Goal: Task Accomplishment & Management: Manage account settings

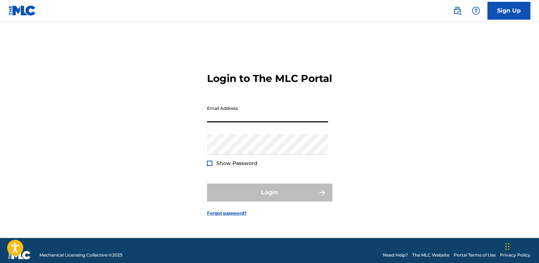
click at [251, 123] on input "Email Address" at bounding box center [267, 112] width 121 height 20
type input "[EMAIL_ADDRESS][DOMAIN_NAME]"
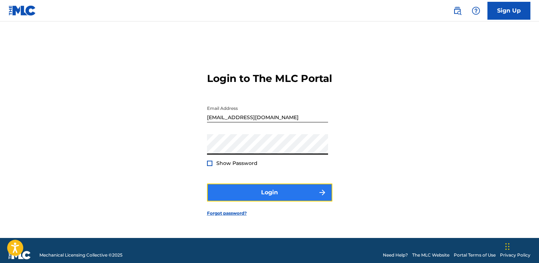
click at [268, 198] on button "Login" at bounding box center [269, 193] width 125 height 18
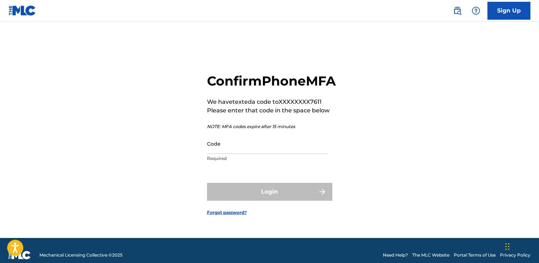
click at [282, 162] on p "Required" at bounding box center [267, 158] width 121 height 6
click at [280, 154] on input "Code" at bounding box center [267, 144] width 121 height 20
paste input "447548"
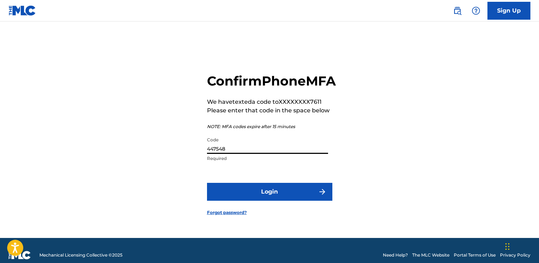
type input "447548"
click at [207, 183] on button "Login" at bounding box center [269, 192] width 125 height 18
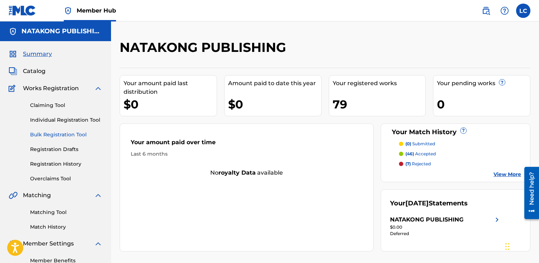
scroll to position [44, 0]
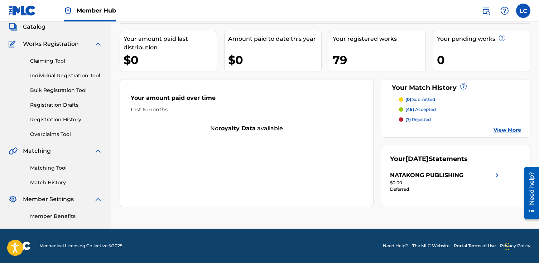
click at [537, 175] on div "Need help?" at bounding box center [531, 193] width 15 height 52
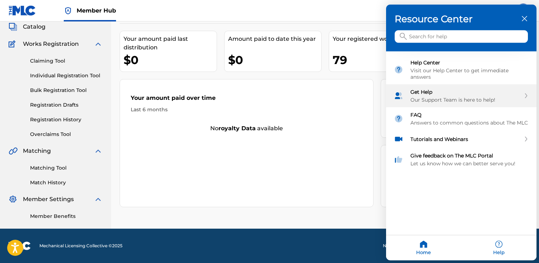
click at [442, 100] on div "Our Support Team is here to help!" at bounding box center [466, 100] width 110 height 6
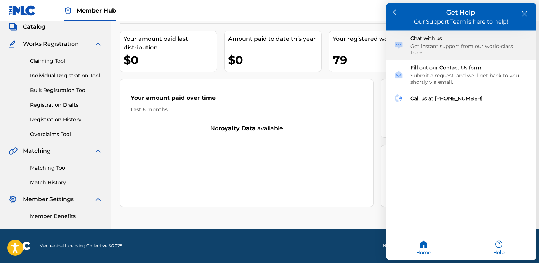
click at [437, 46] on div "Get instant support from our world-class team." at bounding box center [470, 49] width 118 height 13
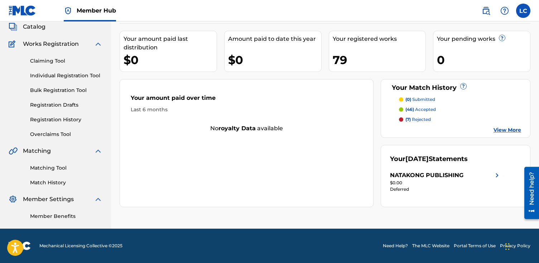
click at [528, 180] on div "Need help?" at bounding box center [532, 188] width 10 height 33
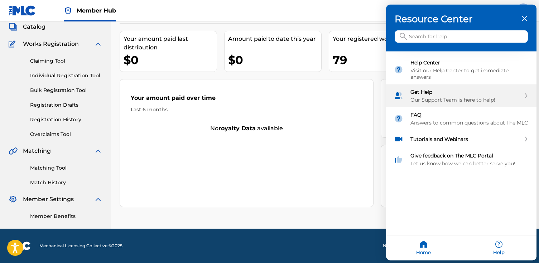
click at [479, 97] on div "Our Support Team is here to help!" at bounding box center [466, 100] width 110 height 6
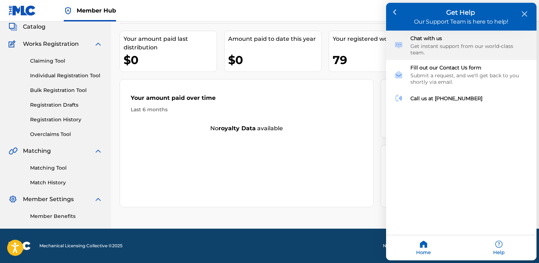
click at [466, 46] on div "Get instant support from our world-class team." at bounding box center [470, 49] width 118 height 13
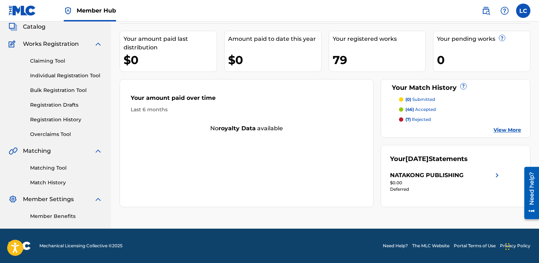
click at [529, 173] on div "Need help?" at bounding box center [532, 188] width 10 height 33
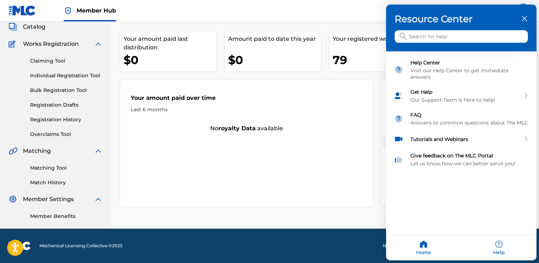
click at [503, 245] on div "Help" at bounding box center [498, 248] width 75 height 25
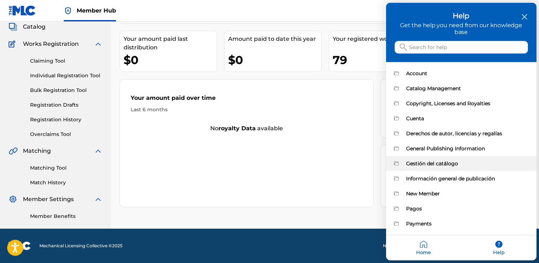
scroll to position [8, 0]
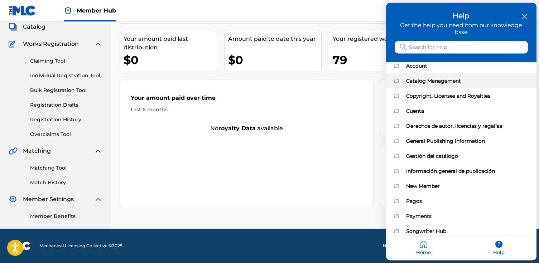
click at [434, 76] on div "Catalog Management" at bounding box center [461, 80] width 150 height 15
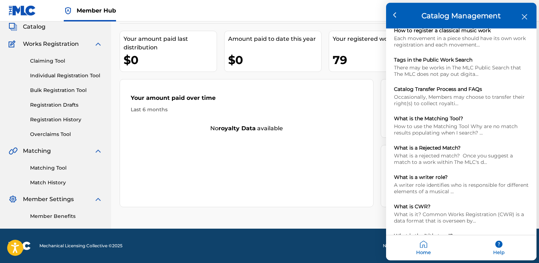
scroll to position [380, 0]
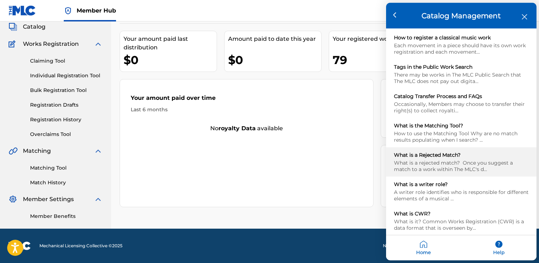
click at [455, 160] on div "What is a rejected match? Once you suggest a match to a work within The MLC's d…" at bounding box center [461, 166] width 135 height 13
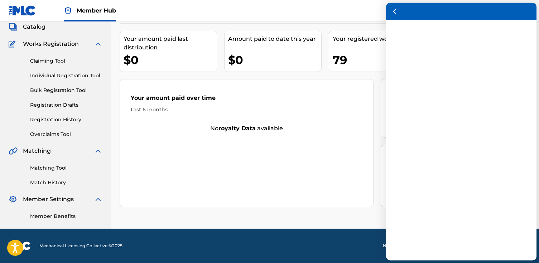
scroll to position [0, 0]
click at [373, 89] on div at bounding box center [269, 131] width 539 height 263
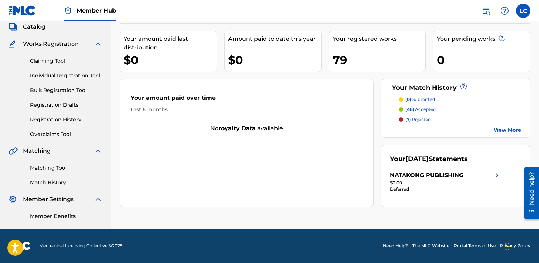
click at [509, 128] on link "View More" at bounding box center [508, 130] width 28 height 8
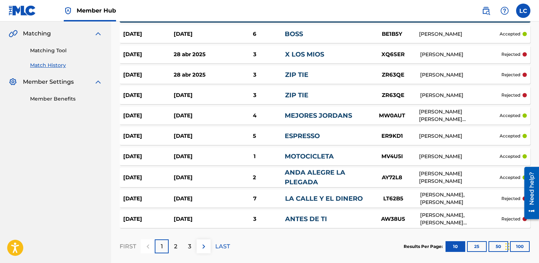
scroll to position [154, 0]
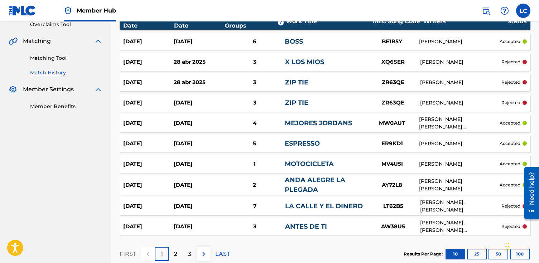
click at [456, 59] on div "[PERSON_NAME]" at bounding box center [460, 62] width 81 height 8
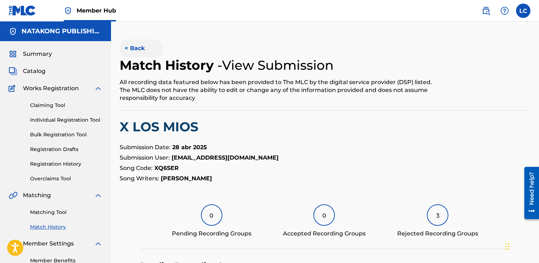
click at [130, 47] on button "< Back" at bounding box center [141, 48] width 43 height 18
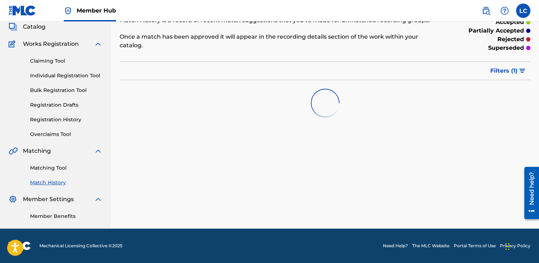
scroll to position [154, 0]
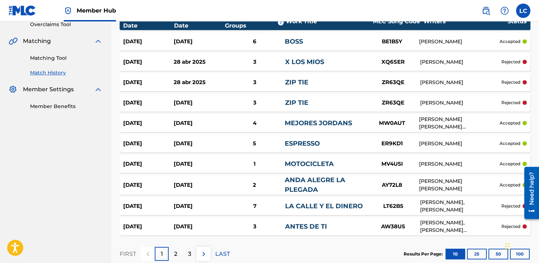
click at [369, 85] on div "ZR63QE" at bounding box center [393, 82] width 54 height 8
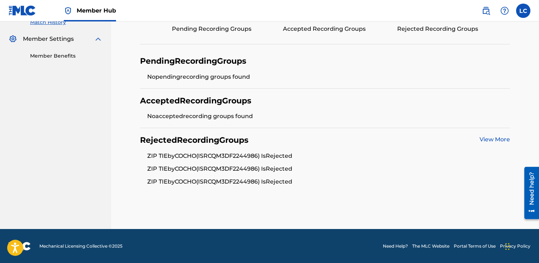
scroll to position [195, 0]
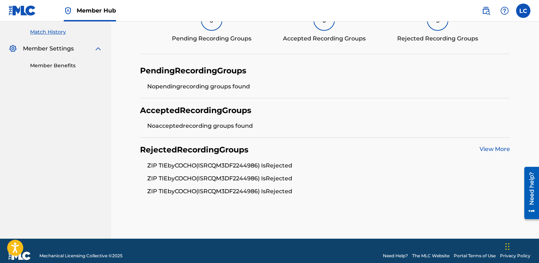
click at [490, 149] on link "View More" at bounding box center [495, 149] width 30 height 7
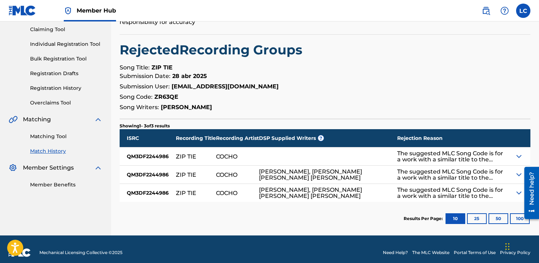
scroll to position [79, 0]
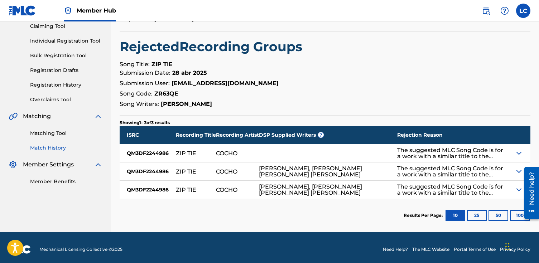
click at [521, 155] on img at bounding box center [519, 153] width 9 height 9
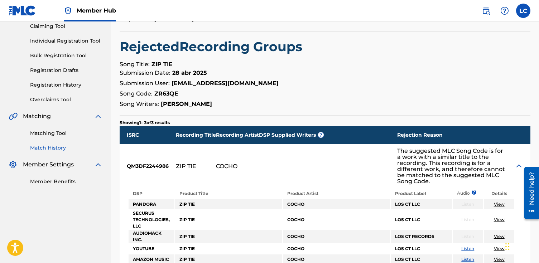
click at [521, 155] on div at bounding box center [523, 166] width 16 height 44
click at [519, 158] on div at bounding box center [523, 166] width 16 height 44
click at [518, 162] on img at bounding box center [519, 166] width 9 height 9
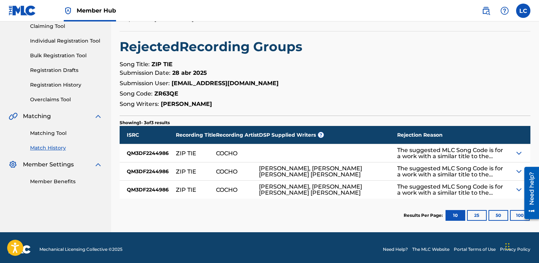
scroll to position [83, 0]
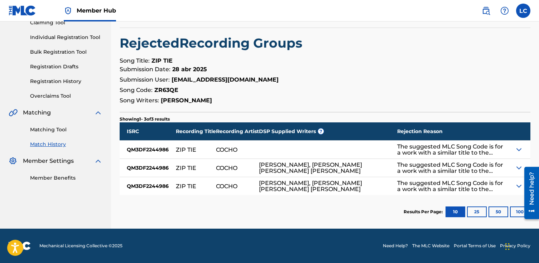
click at [516, 171] on img at bounding box center [519, 168] width 9 height 9
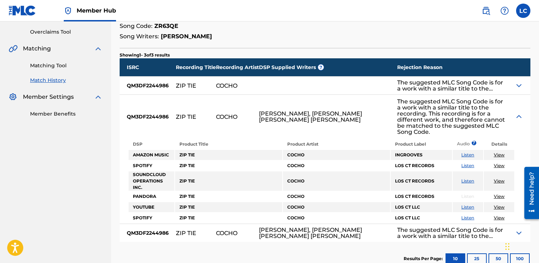
scroll to position [188, 0]
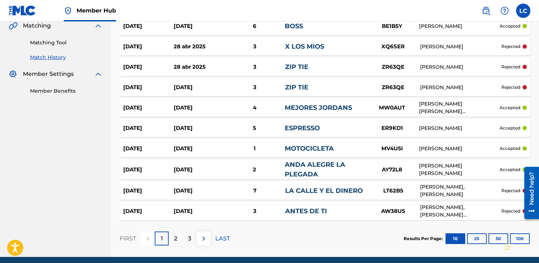
scroll to position [198, 0]
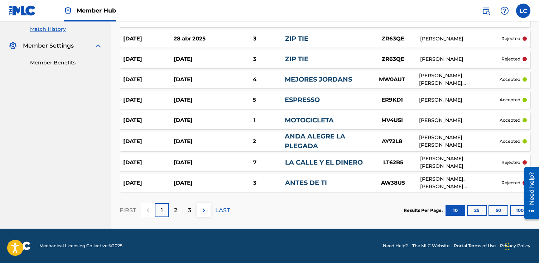
click at [350, 162] on link "LA CALLE Y EL DINERO" at bounding box center [324, 163] width 78 height 8
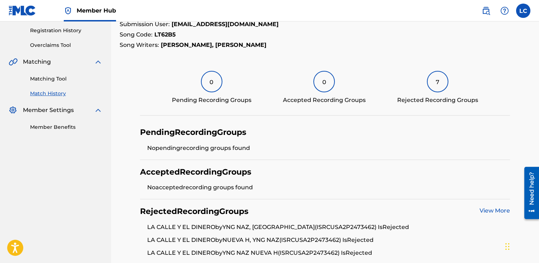
scroll to position [175, 0]
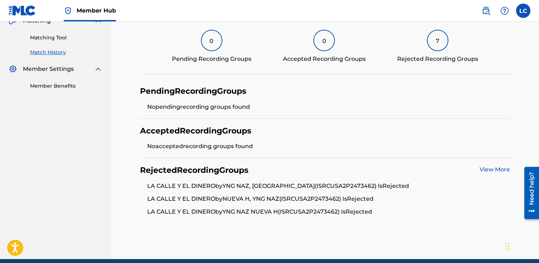
click at [487, 165] on div "Rejected Recording Groups View More LA CALLE Y EL DINERO by YNG NAZ, [GEOGRAPHI…" at bounding box center [325, 190] width 370 height 65
click at [484, 169] on link "View More" at bounding box center [495, 169] width 30 height 7
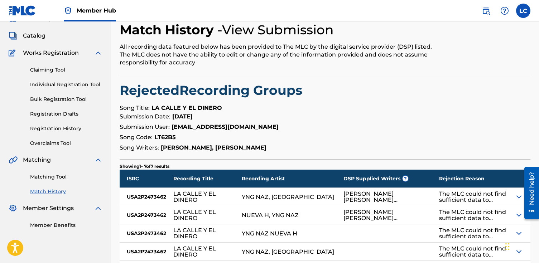
scroll to position [37, 0]
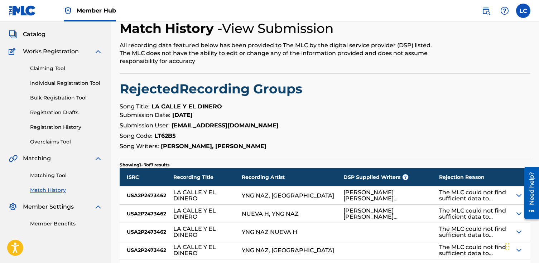
click at [467, 195] on div "The MLC could not find sufficient data to confirm this match. If you believe th…" at bounding box center [473, 196] width 68 height 12
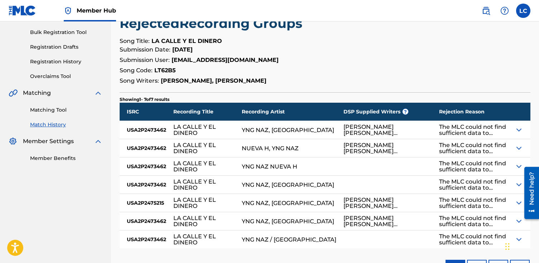
scroll to position [106, 0]
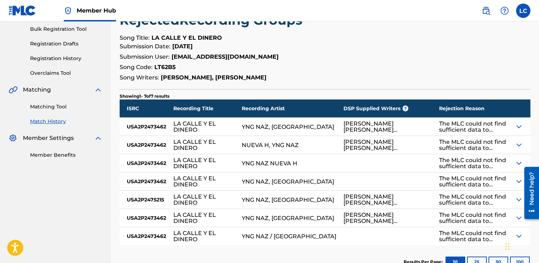
click at [521, 121] on div at bounding box center [523, 127] width 16 height 18
click at [521, 128] on img at bounding box center [519, 127] width 9 height 9
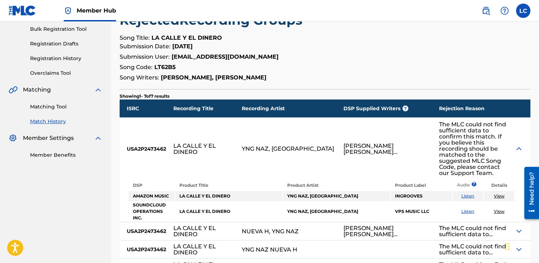
click at [518, 145] on img at bounding box center [519, 149] width 9 height 9
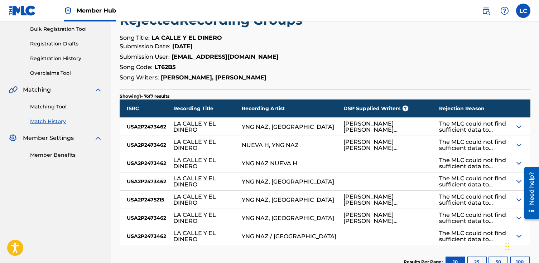
scroll to position [175, 0]
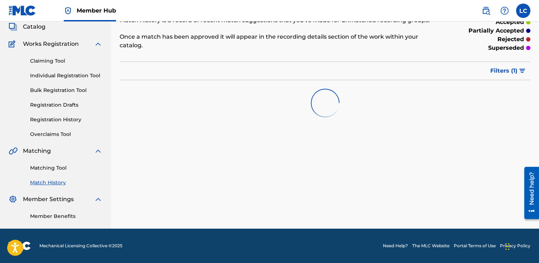
scroll to position [198, 0]
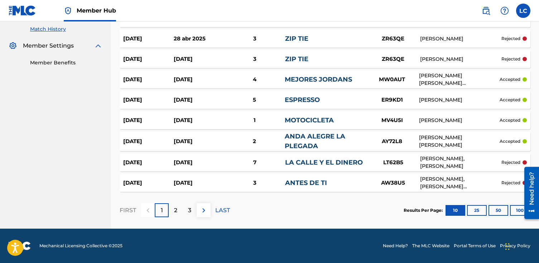
click at [340, 187] on div "ANTES DE TI" at bounding box center [325, 183] width 81 height 10
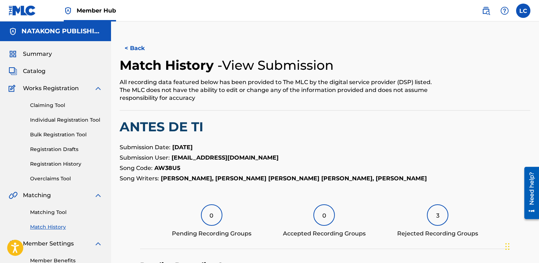
scroll to position [205, 0]
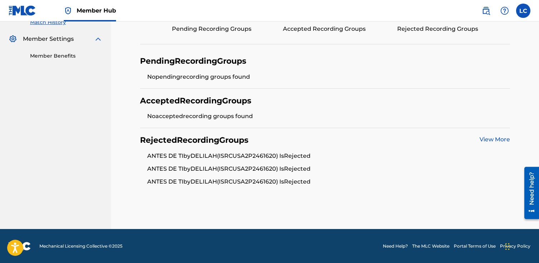
click at [486, 140] on link "View More" at bounding box center [495, 139] width 30 height 7
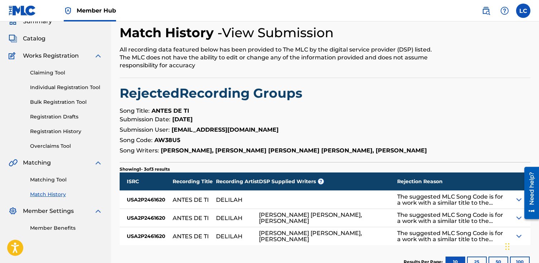
scroll to position [33, 0]
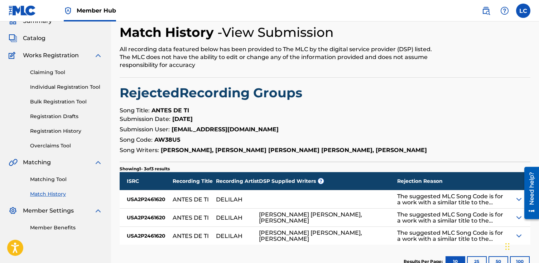
click at [470, 200] on div "The suggested MLC Song Code is for a work with a similar title to the recording…" at bounding box center [452, 199] width 111 height 12
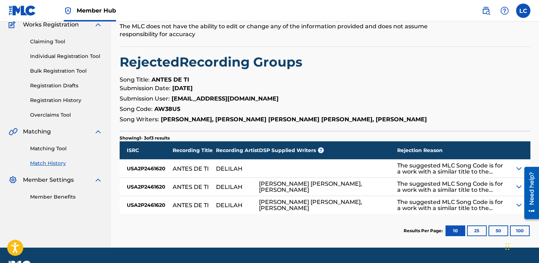
scroll to position [62, 0]
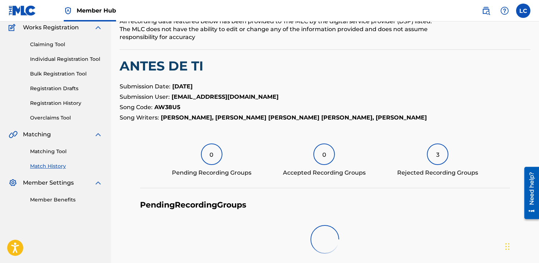
scroll to position [205, 0]
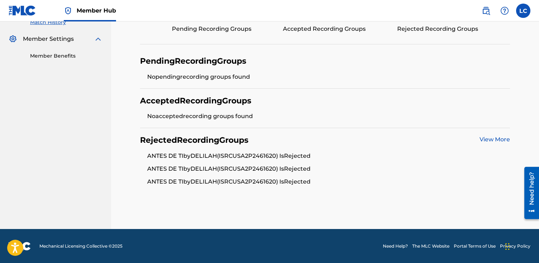
click at [531, 205] on div "Need help?" at bounding box center [532, 188] width 10 height 33
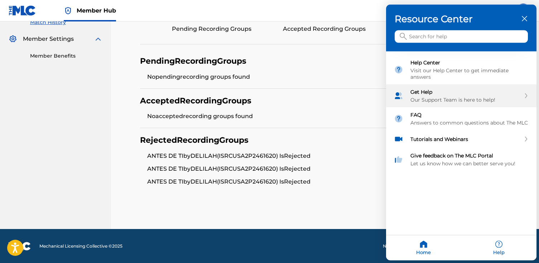
click at [470, 100] on div "Our Support Team is here to help!" at bounding box center [466, 100] width 110 height 6
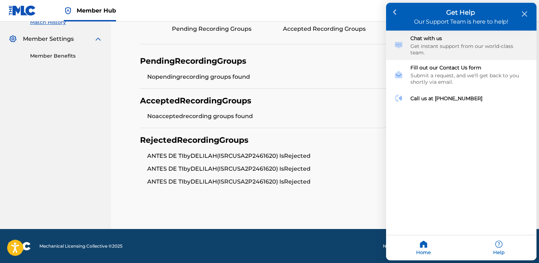
click at [452, 41] on div "Chat with us Get instant support from our world-class team." at bounding box center [470, 45] width 118 height 21
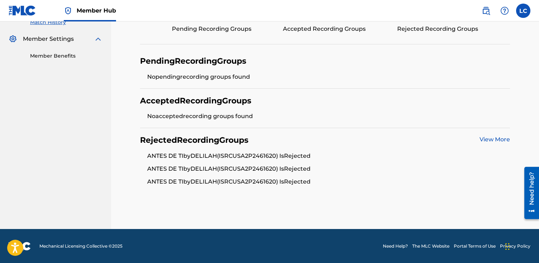
click at [530, 202] on div "Need help?" at bounding box center [532, 188] width 10 height 33
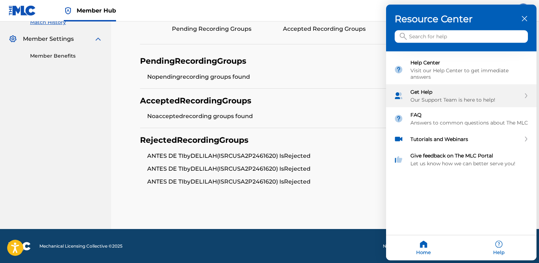
click at [472, 92] on div "Get Help" at bounding box center [466, 92] width 110 height 6
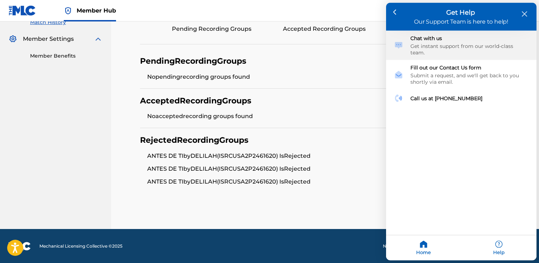
click at [449, 42] on div "Chat with us Get instant support from our world-class team." at bounding box center [470, 45] width 118 height 21
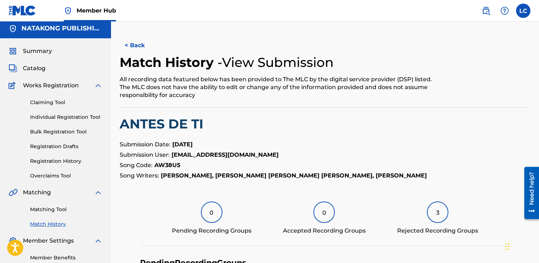
scroll to position [0, 0]
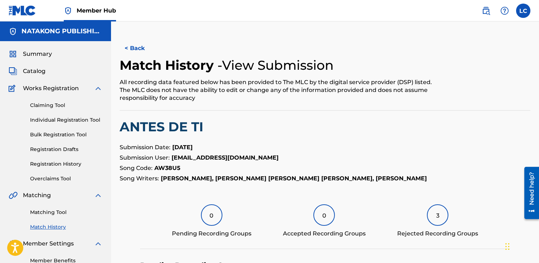
click at [535, 173] on div "Need help?" at bounding box center [532, 188] width 10 height 33
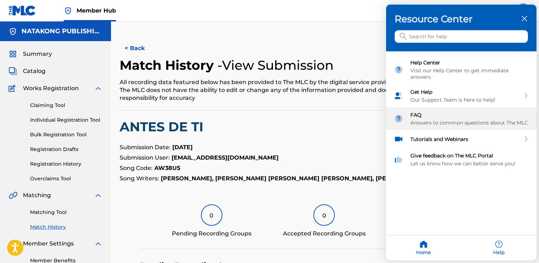
click at [463, 107] on div "FAQ Answers to common questions about The MLC" at bounding box center [461, 118] width 150 height 23
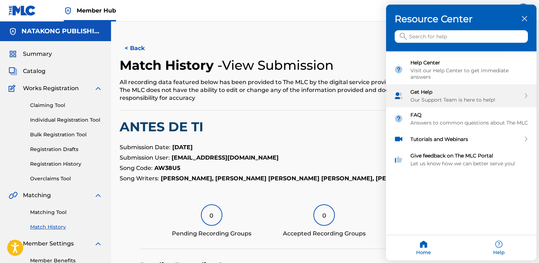
click at [483, 94] on div "Get Help Our Support Team is here to help!" at bounding box center [466, 96] width 110 height 14
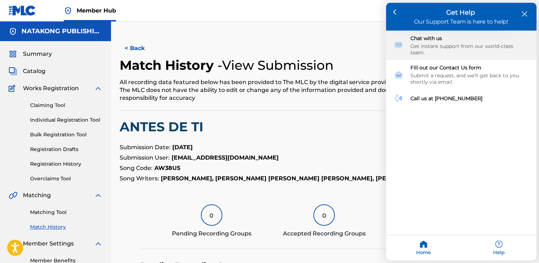
click at [442, 41] on div "Chat with us Get instant support from our world-class team." at bounding box center [470, 45] width 118 height 21
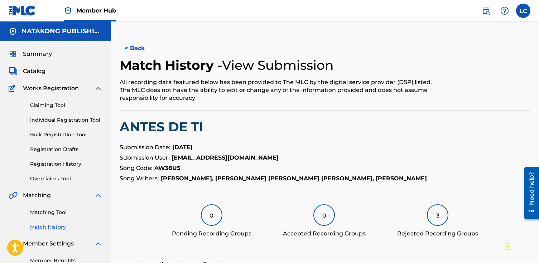
click at [62, 28] on h5 "NATAKONG PUBLISHING" at bounding box center [61, 31] width 81 height 8
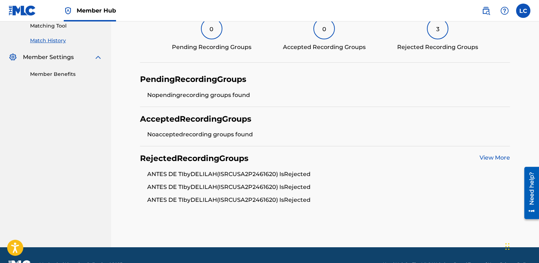
scroll to position [205, 0]
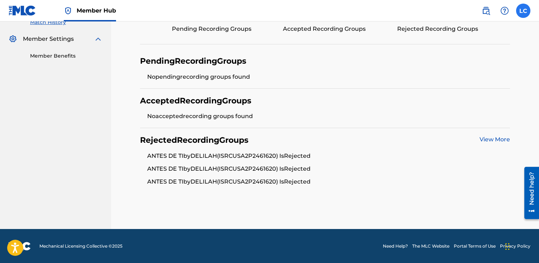
click at [521, 11] on label at bounding box center [523, 11] width 14 height 14
click at [523, 11] on input "LC [PERSON_NAME] [EMAIL_ADDRESS][DOMAIN_NAME] Notification Preferences Profile …" at bounding box center [523, 11] width 0 height 0
click at [34, 13] on img at bounding box center [23, 10] width 28 height 10
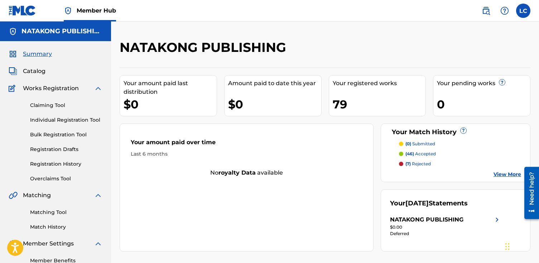
scroll to position [44, 0]
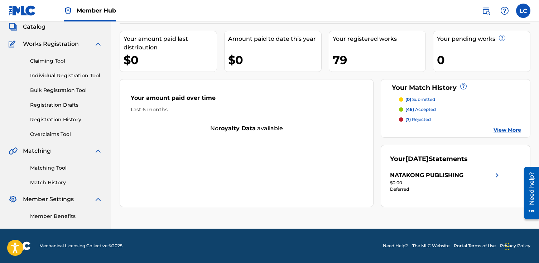
click at [67, 200] on span "Member Settings" at bounding box center [48, 199] width 51 height 9
click at [60, 213] on link "Member Benefits" at bounding box center [66, 217] width 72 height 8
click at [526, 10] on label at bounding box center [523, 11] width 14 height 14
click at [523, 11] on input "LC [PERSON_NAME] [EMAIL_ADDRESS][DOMAIN_NAME] Notification Preferences Profile …" at bounding box center [523, 11] width 0 height 0
click at [521, 11] on label at bounding box center [523, 11] width 14 height 14
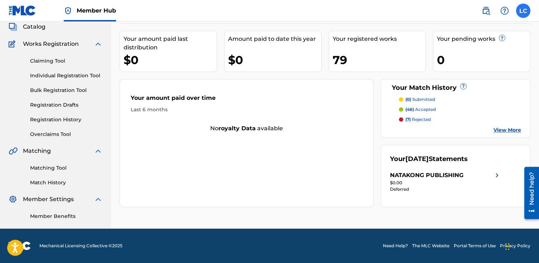
click at [523, 11] on input "LC [PERSON_NAME] [EMAIL_ADDRESS][DOMAIN_NAME] Notification Preferences Profile …" at bounding box center [523, 11] width 0 height 0
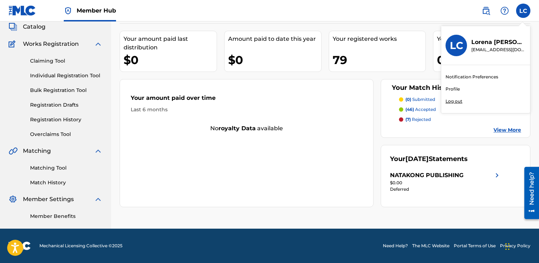
click at [492, 44] on p "[PERSON_NAME]" at bounding box center [498, 42] width 54 height 9
click at [523, 11] on input "LC [PERSON_NAME] [EMAIL_ADDRESS][DOMAIN_NAME] Notification Preferences Profile …" at bounding box center [523, 11] width 0 height 0
click at [465, 44] on div "LC" at bounding box center [456, 45] width 21 height 21
click at [523, 11] on input "LC [PERSON_NAME] [EMAIL_ADDRESS][DOMAIN_NAME] Notification Preferences Profile …" at bounding box center [523, 11] width 0 height 0
click at [460, 44] on h3 "LC" at bounding box center [456, 45] width 13 height 13
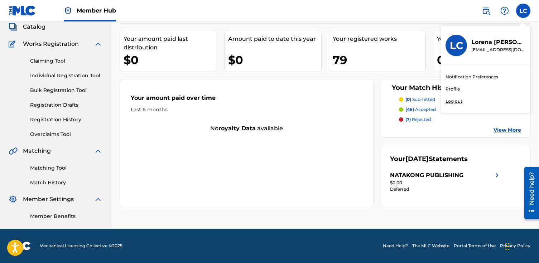
click at [523, 11] on input "LC [PERSON_NAME] [EMAIL_ADDRESS][DOMAIN_NAME] Notification Preferences Profile …" at bounding box center [523, 11] width 0 height 0
click at [500, 42] on p "[PERSON_NAME]" at bounding box center [498, 42] width 54 height 9
click at [523, 11] on input "LC [PERSON_NAME] [EMAIL_ADDRESS][DOMAIN_NAME] Notification Preferences Profile …" at bounding box center [523, 11] width 0 height 0
click at [455, 91] on link "Profile" at bounding box center [453, 89] width 14 height 6
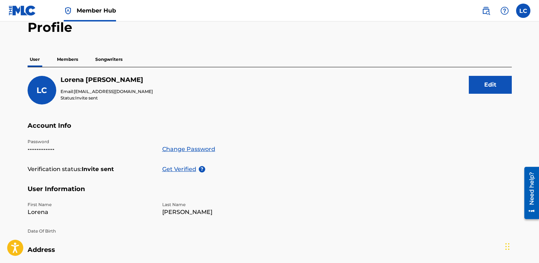
scroll to position [36, 0]
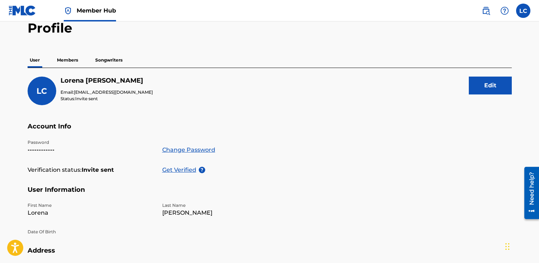
click at [71, 57] on p "Members" at bounding box center [67, 60] width 25 height 15
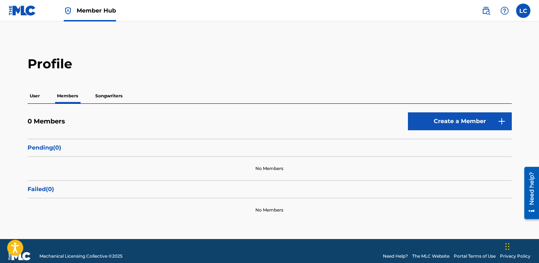
scroll to position [10, 0]
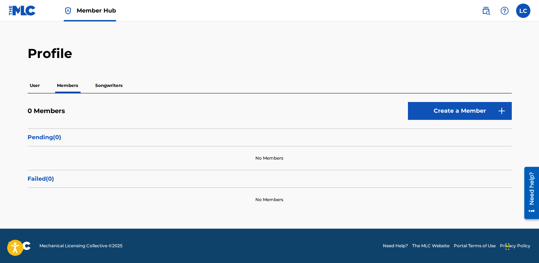
click at [104, 90] on p "Songwriters" at bounding box center [109, 85] width 32 height 15
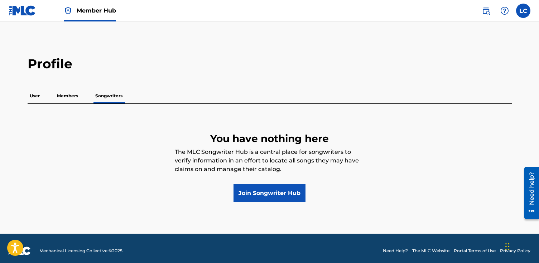
click at [67, 96] on p "Members" at bounding box center [67, 95] width 25 height 15
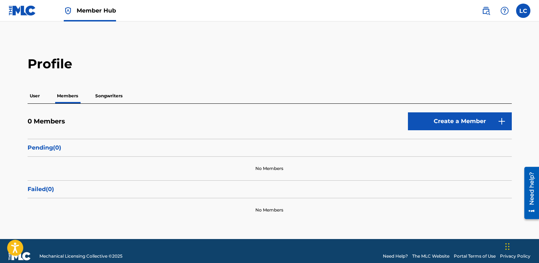
click at [39, 96] on p "User" at bounding box center [35, 95] width 14 height 15
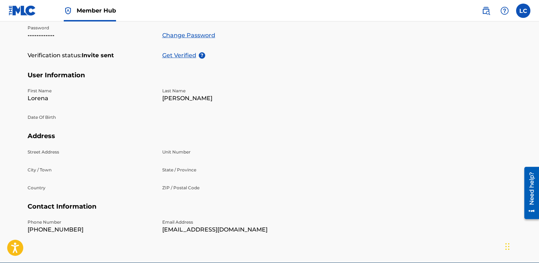
scroll to position [184, 0]
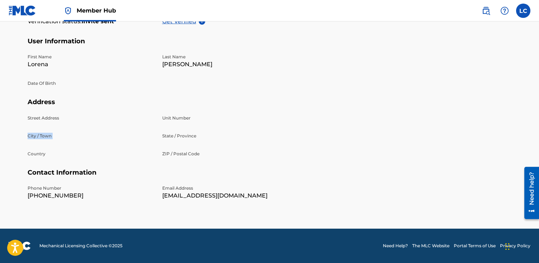
drag, startPoint x: 252, startPoint y: 131, endPoint x: 314, endPoint y: 124, distance: 62.4
click at [314, 124] on section "Address Street Address Unit Number City / Town State / Province Country ZIP / P…" at bounding box center [270, 133] width 484 height 71
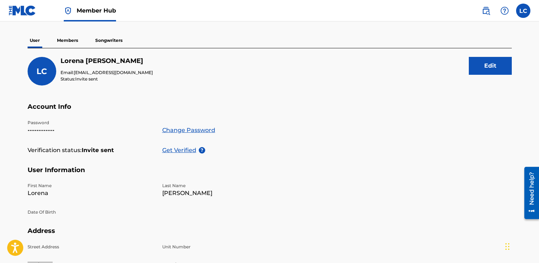
scroll to position [49, 0]
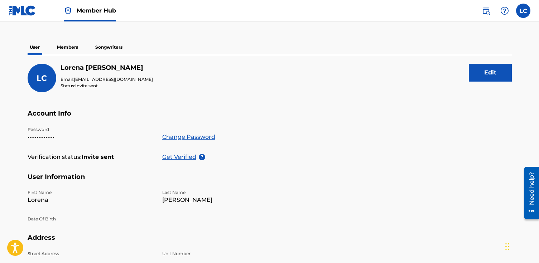
click at [87, 83] on span "Invite sent" at bounding box center [86, 85] width 23 height 5
click at [85, 78] on span "[EMAIL_ADDRESS][DOMAIN_NAME]" at bounding box center [113, 79] width 79 height 5
click at [122, 78] on div "LC [PERSON_NAME] Email: [EMAIL_ADDRESS][DOMAIN_NAME] Status: Invite sent Edit" at bounding box center [270, 87] width 484 height 46
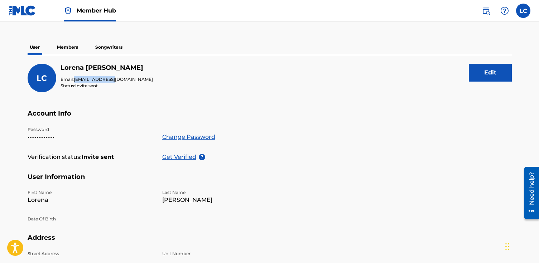
drag, startPoint x: 116, startPoint y: 76, endPoint x: 75, endPoint y: 77, distance: 41.6
click at [75, 77] on div "LC [PERSON_NAME] Email: [EMAIL_ADDRESS][DOMAIN_NAME] Status: Invite sent Edit" at bounding box center [270, 87] width 484 height 46
copy span "[EMAIL_ADDRESS][DOMAIN_NAME]"
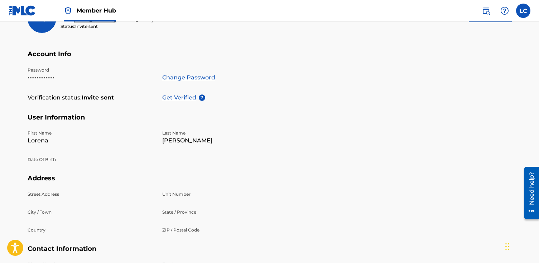
scroll to position [123, 0]
